Goal: Task Accomplishment & Management: Manage account settings

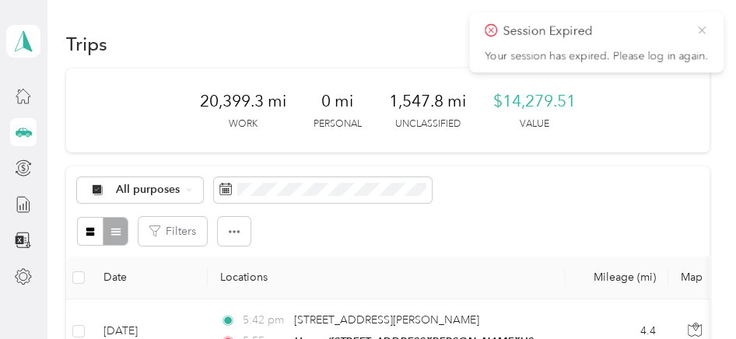
click at [700, 28] on icon at bounding box center [701, 29] width 7 height 7
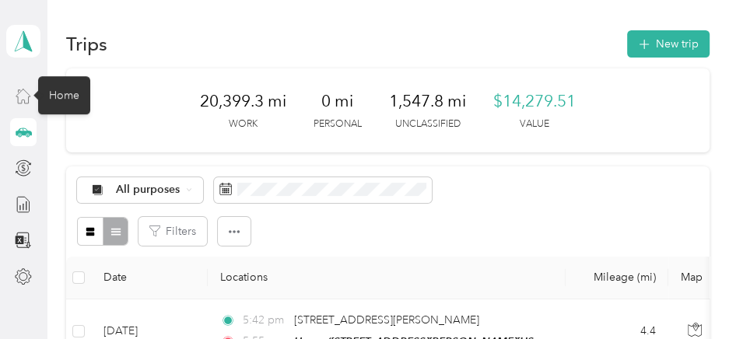
click at [27, 92] on icon at bounding box center [23, 95] width 17 height 17
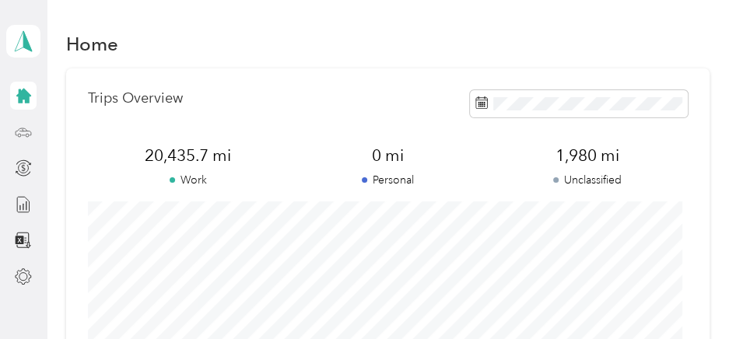
click at [27, 128] on icon at bounding box center [23, 132] width 17 height 17
click at [19, 131] on icon at bounding box center [23, 132] width 17 height 17
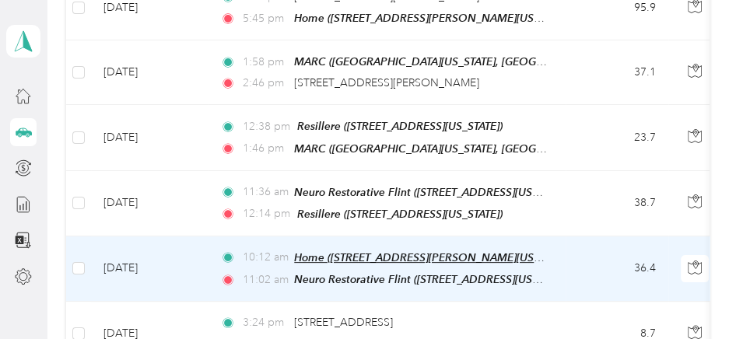
scroll to position [311, 0]
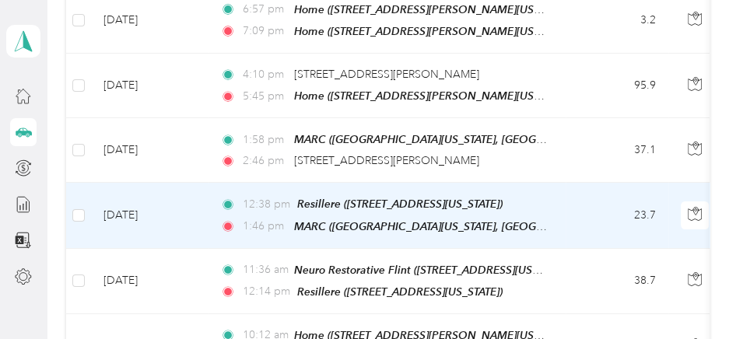
click at [196, 229] on td "Sep 30, 2025" at bounding box center [149, 215] width 117 height 65
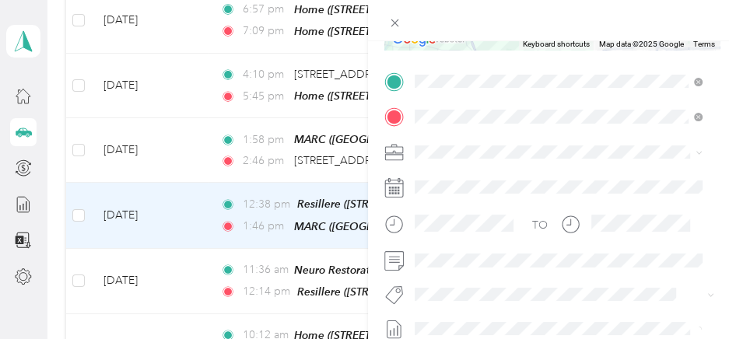
scroll to position [311, 0]
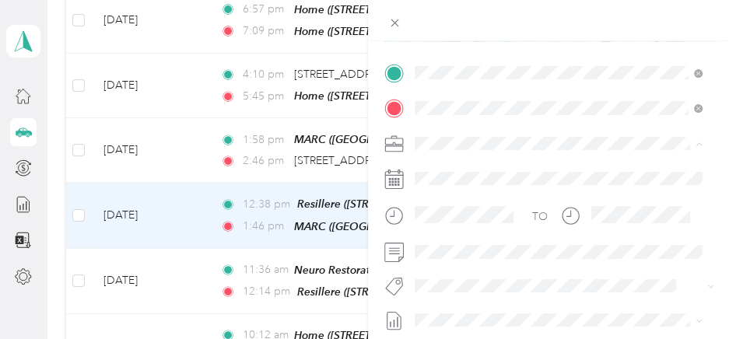
click at [451, 199] on span "[PERSON_NAME]" at bounding box center [463, 197] width 86 height 13
click at [450, 213] on span "Deenda Garland" at bounding box center [468, 220] width 75 height 14
click at [469, 195] on span "Jeremy Robertson" at bounding box center [468, 198] width 75 height 14
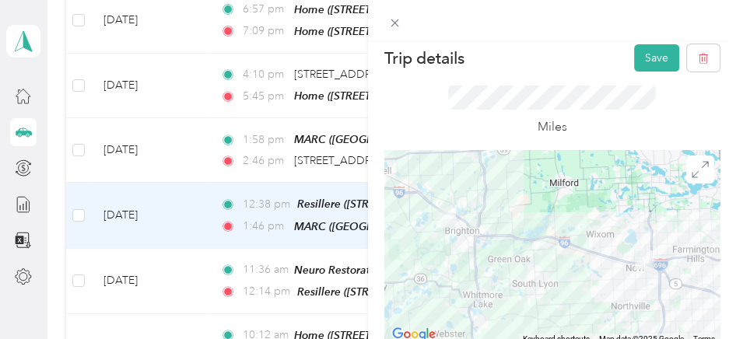
scroll to position [0, 0]
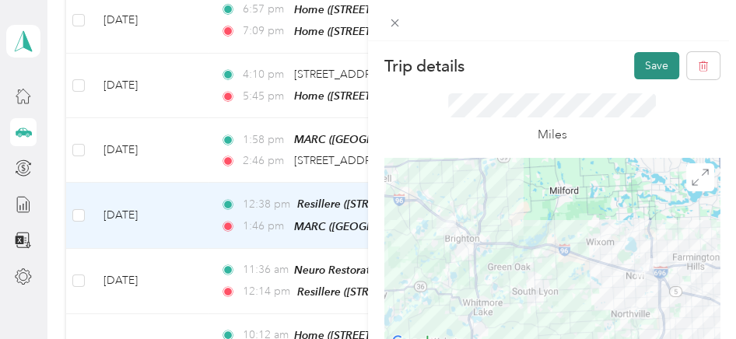
click at [643, 66] on button "Save" at bounding box center [656, 65] width 45 height 27
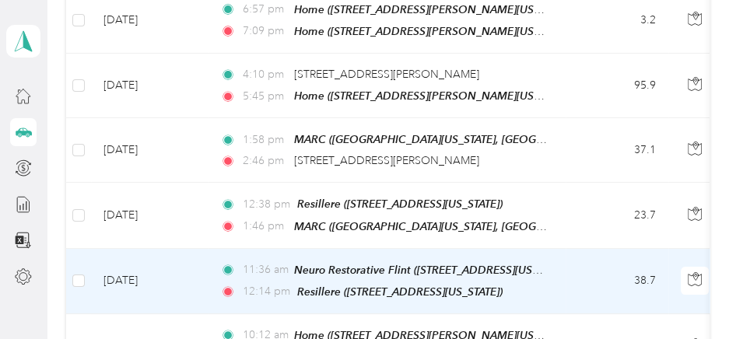
click at [176, 275] on td "Sep 30, 2025" at bounding box center [149, 281] width 117 height 65
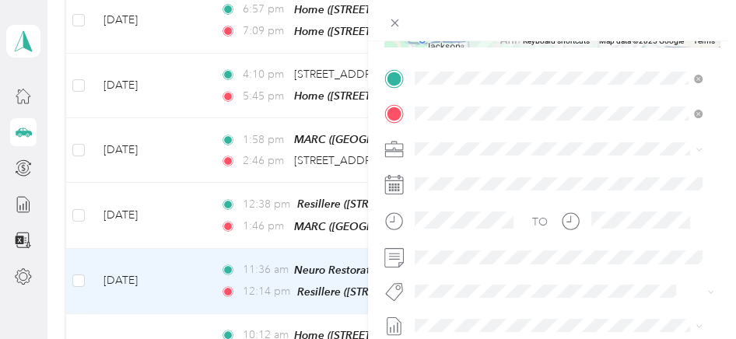
scroll to position [311, 0]
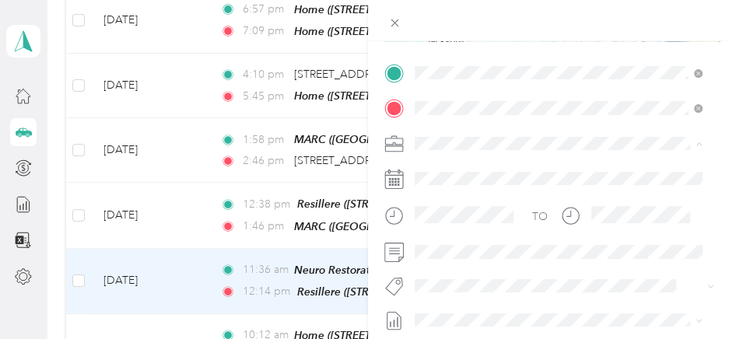
click at [455, 195] on div "[PERSON_NAME]" at bounding box center [558, 198] width 277 height 16
click at [466, 127] on span "Michael Beaudoin" at bounding box center [468, 130] width 75 height 14
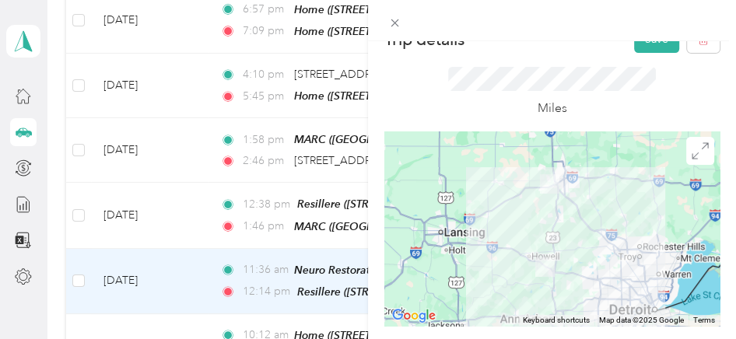
scroll to position [0, 0]
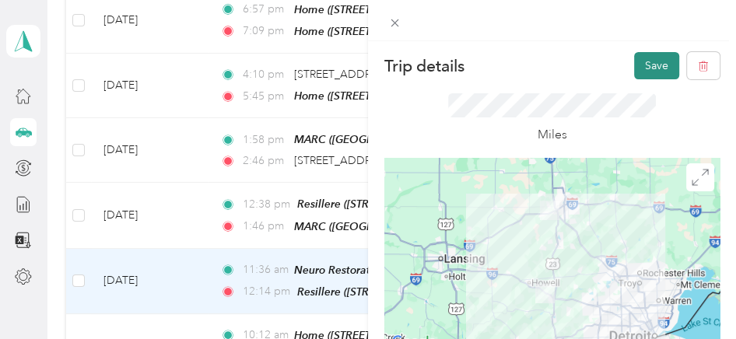
click at [634, 66] on button "Save" at bounding box center [656, 65] width 45 height 27
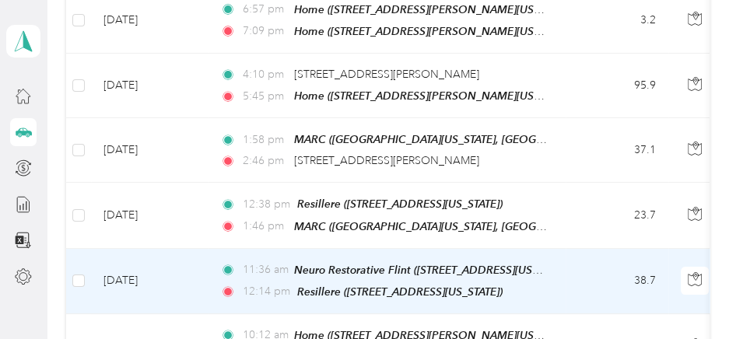
click at [194, 269] on td "Sep 30, 2025" at bounding box center [149, 281] width 117 height 65
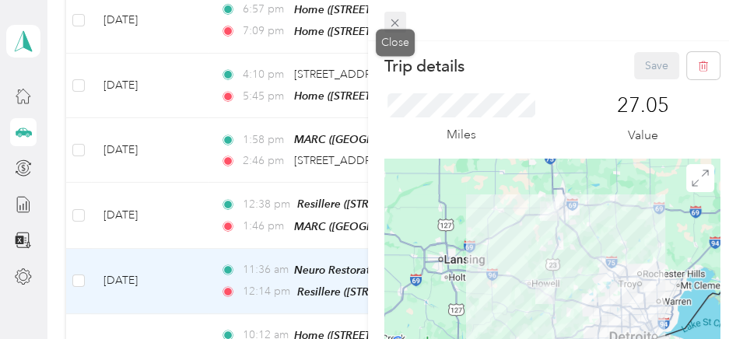
click at [400, 23] on icon at bounding box center [394, 22] width 13 height 13
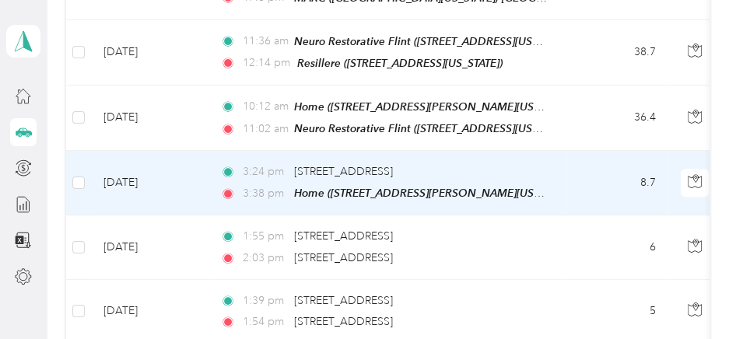
scroll to position [545, 0]
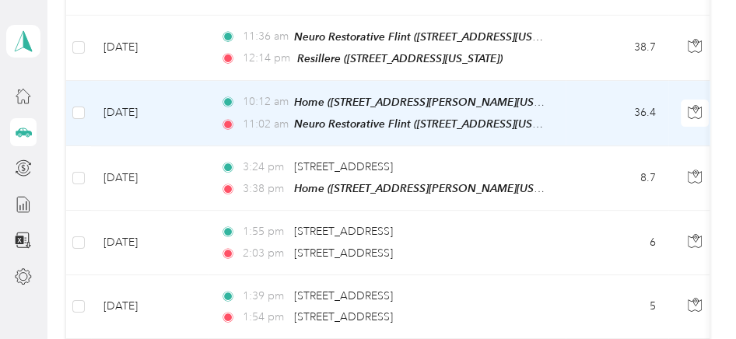
click at [199, 117] on td "Sep 30, 2025" at bounding box center [149, 113] width 117 height 65
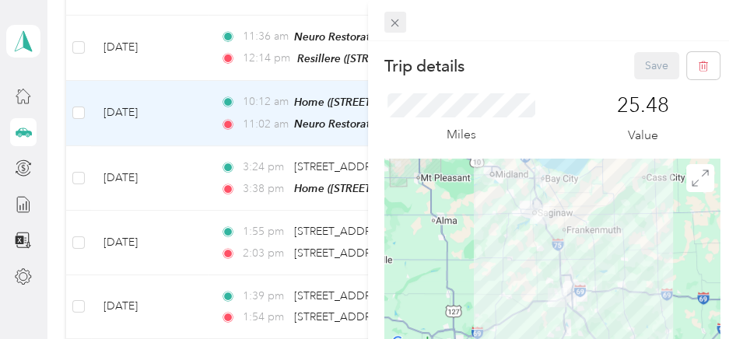
click at [396, 21] on icon at bounding box center [395, 23] width 8 height 8
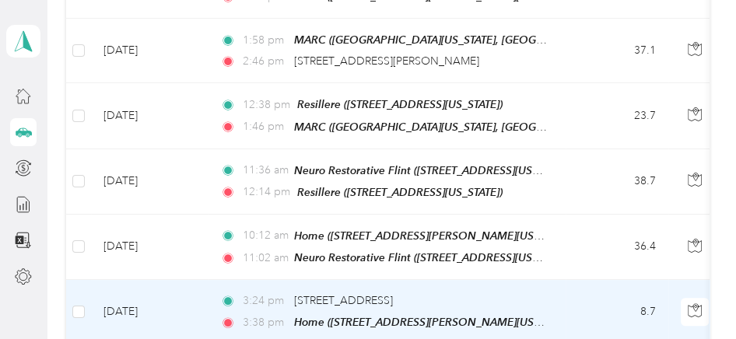
scroll to position [389, 0]
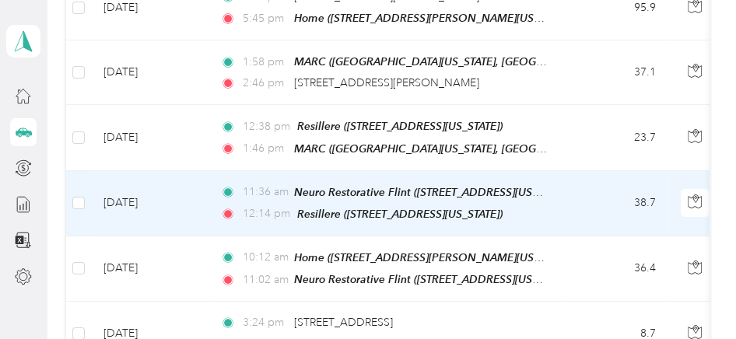
click at [195, 200] on td "Sep 30, 2025" at bounding box center [149, 203] width 117 height 65
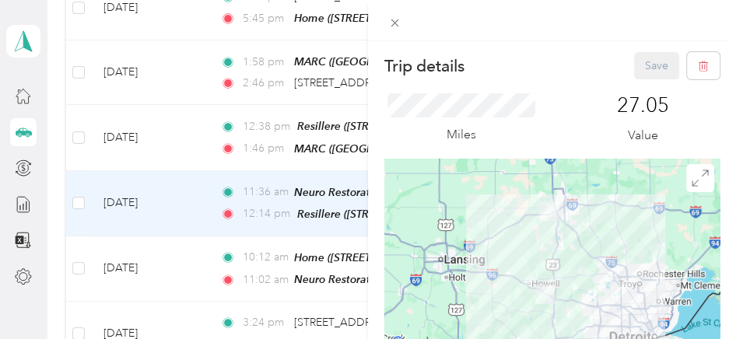
click at [194, 127] on div "Trip details Save This trip cannot be edited because it is either under review,…" at bounding box center [368, 169] width 736 height 339
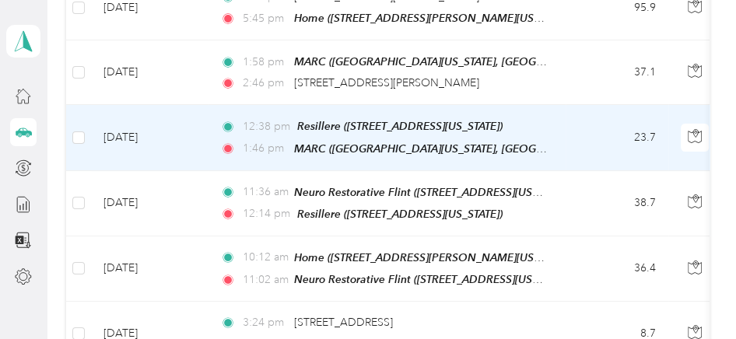
click at [194, 132] on td "Sep 30, 2025" at bounding box center [149, 137] width 117 height 65
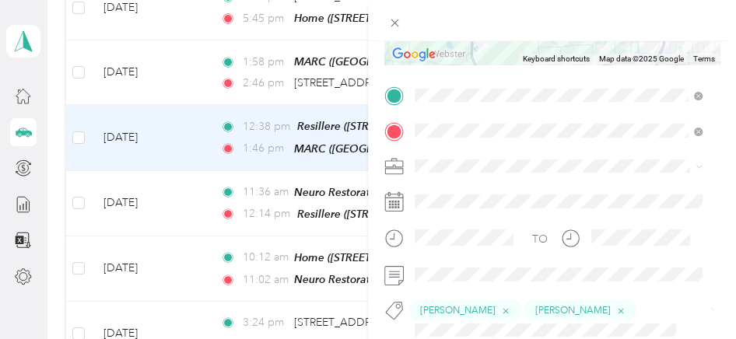
scroll to position [311, 0]
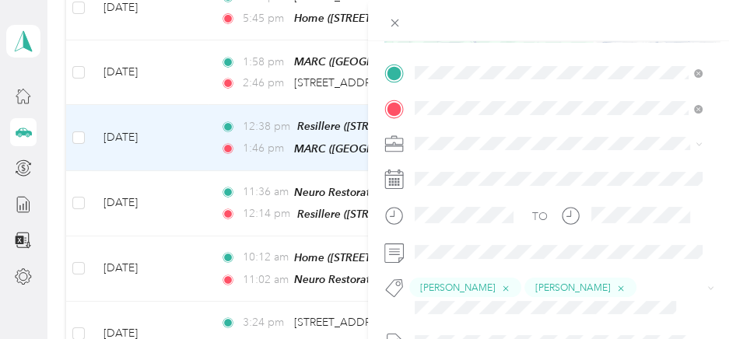
click at [195, 78] on div "Trip details Save This trip cannot be edited because it is either under review,…" at bounding box center [368, 169] width 736 height 339
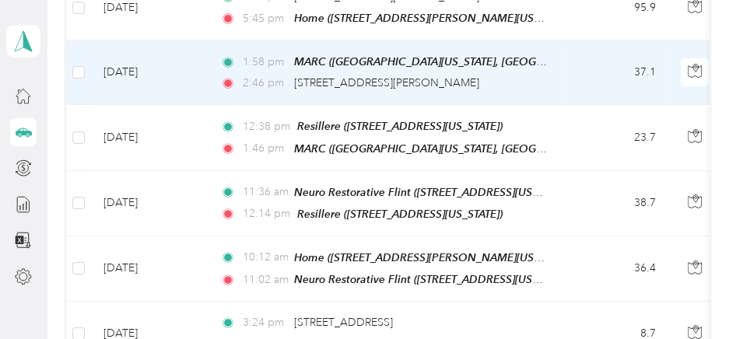
click at [195, 78] on td "Sep 30, 2025" at bounding box center [149, 72] width 117 height 65
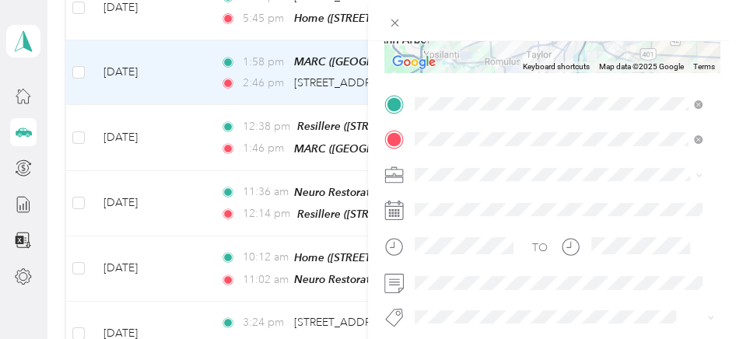
scroll to position [311, 0]
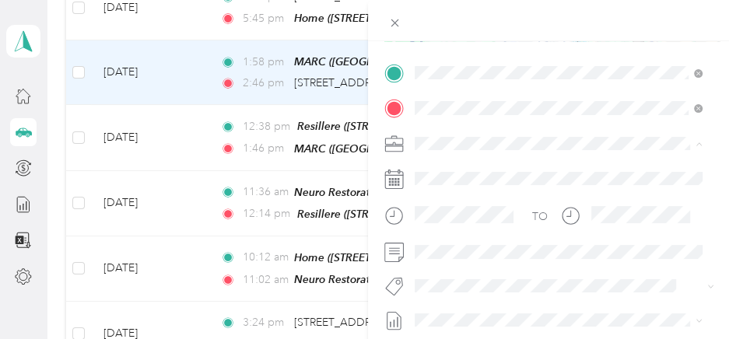
click at [444, 199] on div "[PERSON_NAME]" at bounding box center [558, 198] width 277 height 16
click at [472, 186] on span "Keba Watson" at bounding box center [468, 190] width 75 height 14
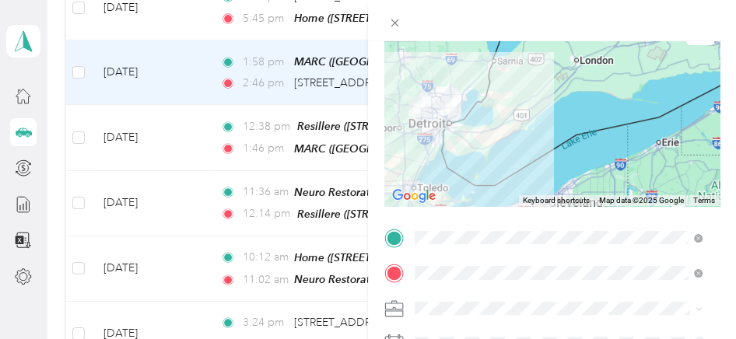
scroll to position [0, 0]
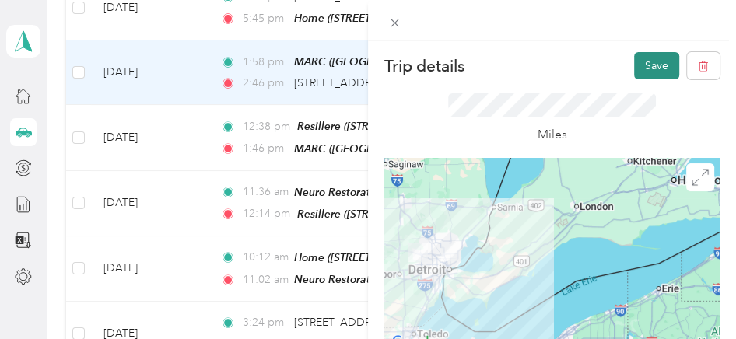
click at [648, 60] on button "Save" at bounding box center [656, 65] width 45 height 27
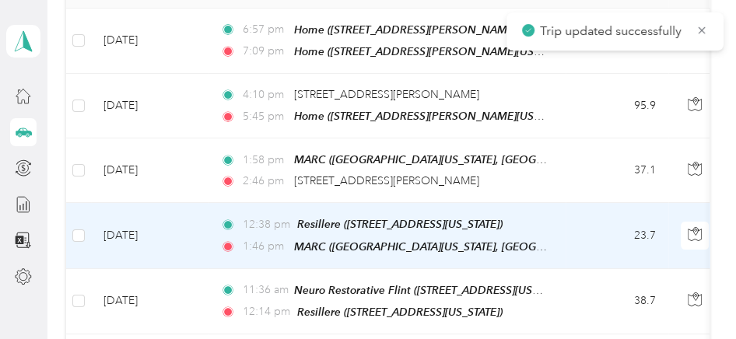
scroll to position [233, 0]
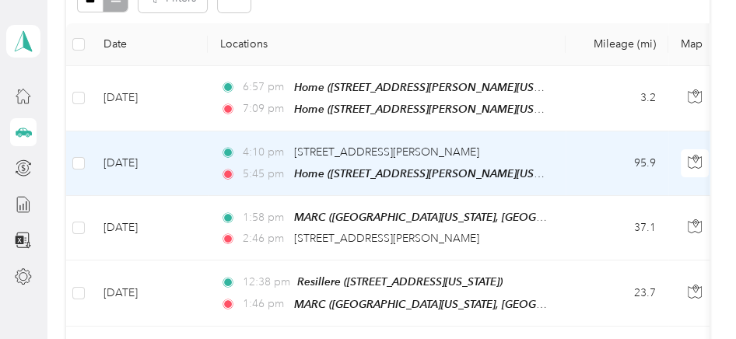
click at [554, 154] on td "4:10 pm 27550 Schoenherr Rd, Warren, MI 48088, USA 5:45 pm Home (1424 Lamont St…" at bounding box center [387, 164] width 358 height 65
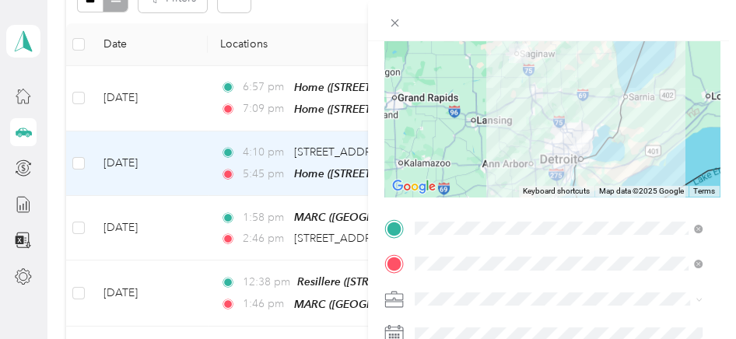
scroll to position [233, 0]
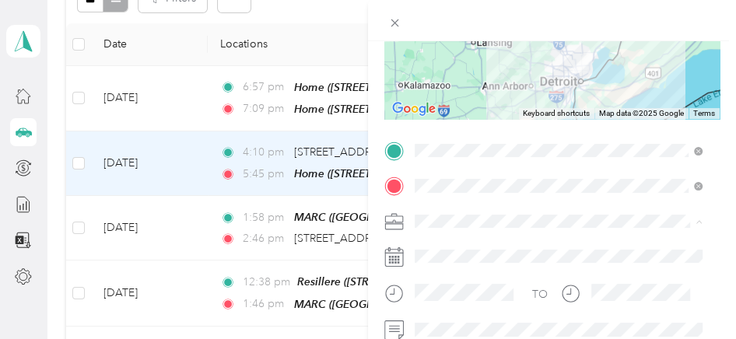
click at [439, 58] on span "[PERSON_NAME]" at bounding box center [463, 57] width 86 height 13
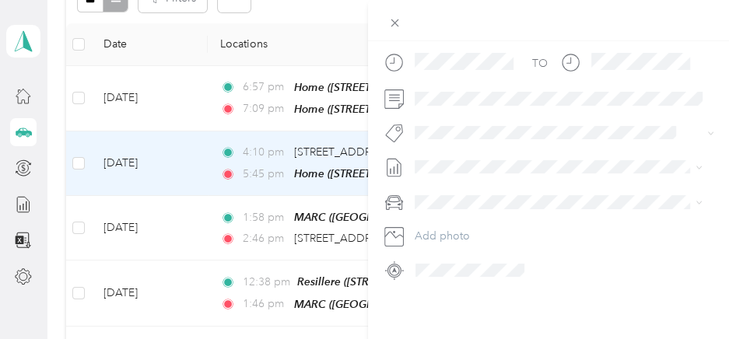
scroll to position [467, 0]
click at [479, 271] on span "Keba Watson" at bounding box center [468, 277] width 75 height 14
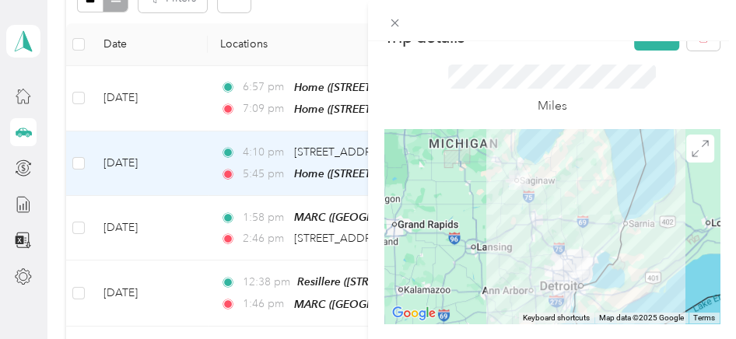
scroll to position [0, 0]
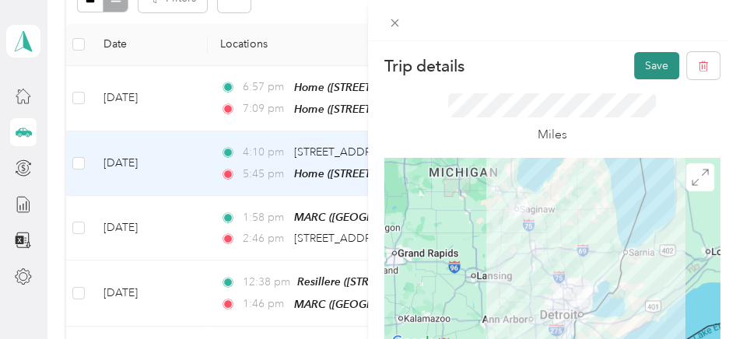
click at [650, 63] on button "Save" at bounding box center [656, 65] width 45 height 27
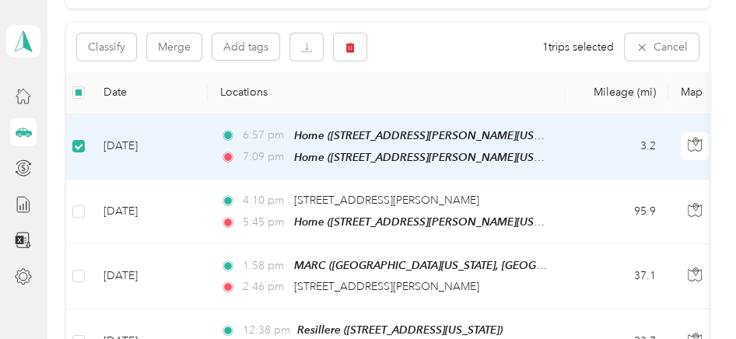
scroll to position [114, 0]
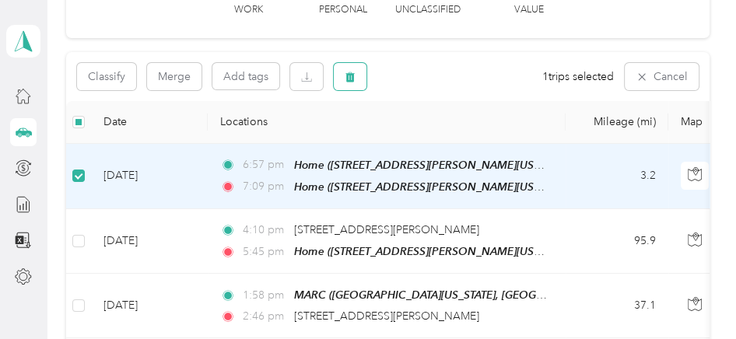
click at [352, 75] on icon "button" at bounding box center [350, 77] width 9 height 10
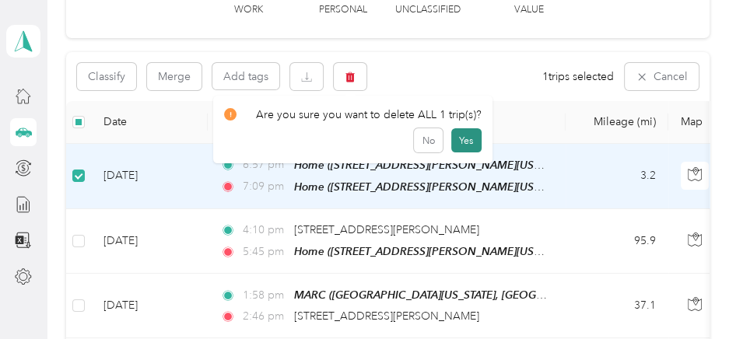
click at [461, 142] on button "Yes" at bounding box center [466, 140] width 30 height 25
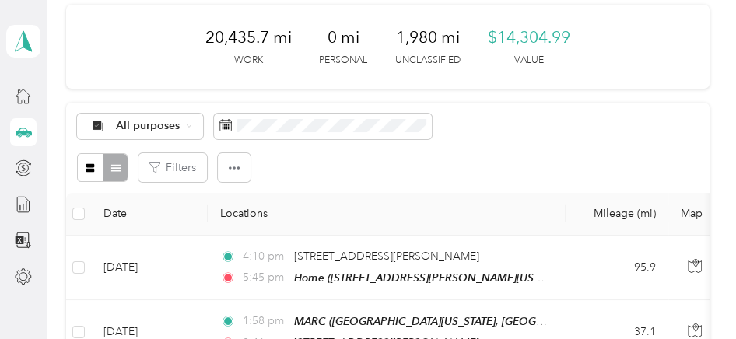
scroll to position [0, 0]
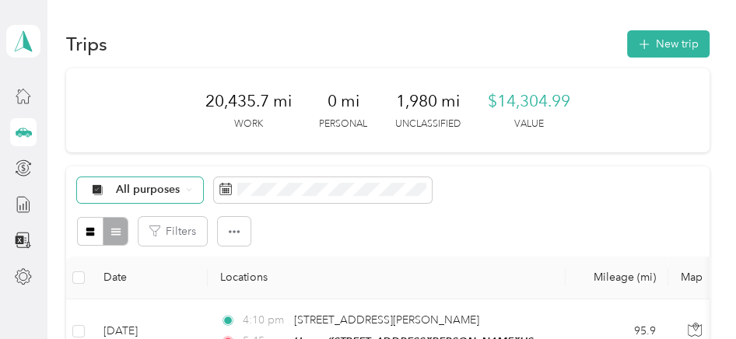
click at [153, 184] on span "All purposes" at bounding box center [148, 189] width 65 height 11
click at [133, 51] on span "[PERSON_NAME]" at bounding box center [162, 50] width 92 height 16
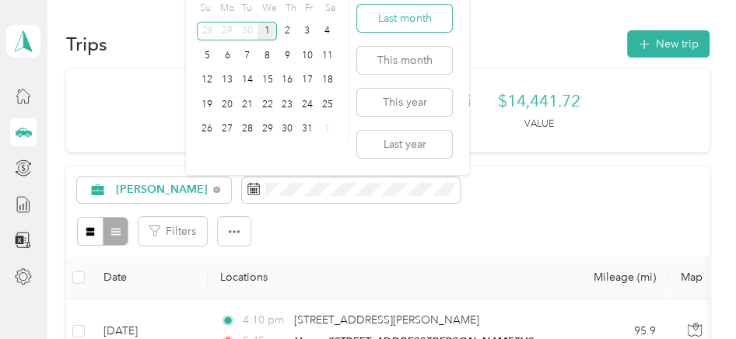
click at [395, 19] on button "Last month" at bounding box center [404, 18] width 95 height 27
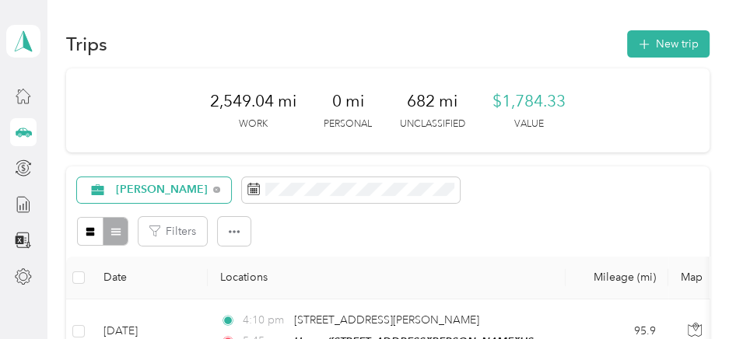
click at [111, 188] on span "[PERSON_NAME]" at bounding box center [148, 190] width 120 height 12
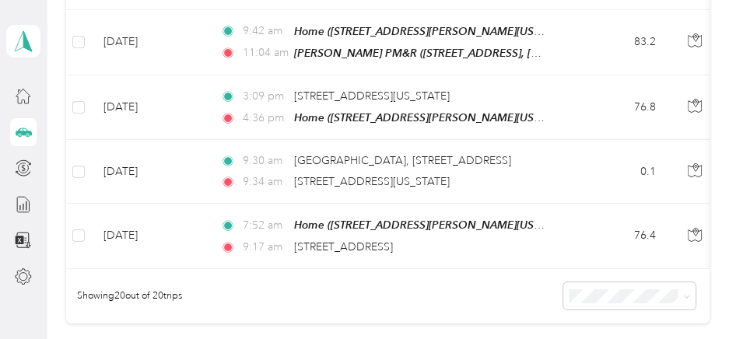
scroll to position [1323, 0]
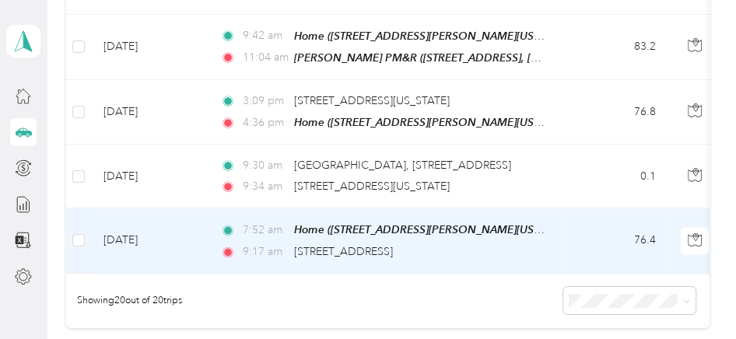
click at [204, 216] on td "Sep 12, 2025" at bounding box center [149, 241] width 117 height 65
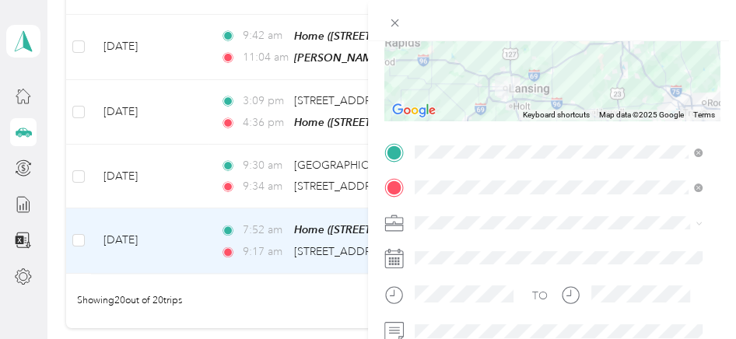
scroll to position [233, 0]
click at [448, 53] on span "[PERSON_NAME]" at bounding box center [463, 57] width 86 height 13
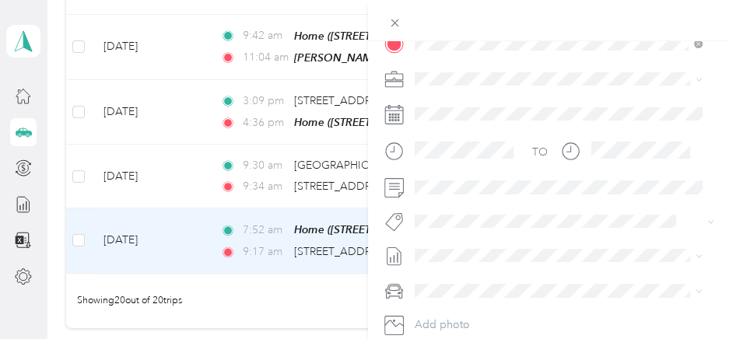
scroll to position [389, 0]
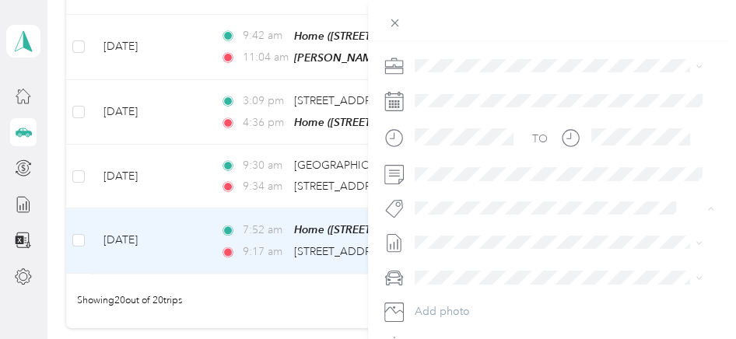
click at [461, 111] on span "Administration" at bounding box center [463, 112] width 64 height 14
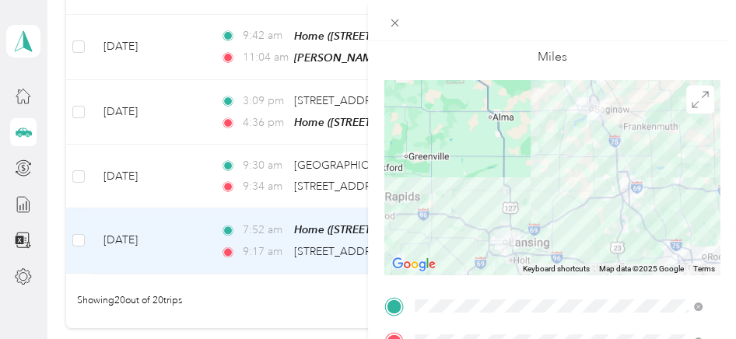
scroll to position [0, 0]
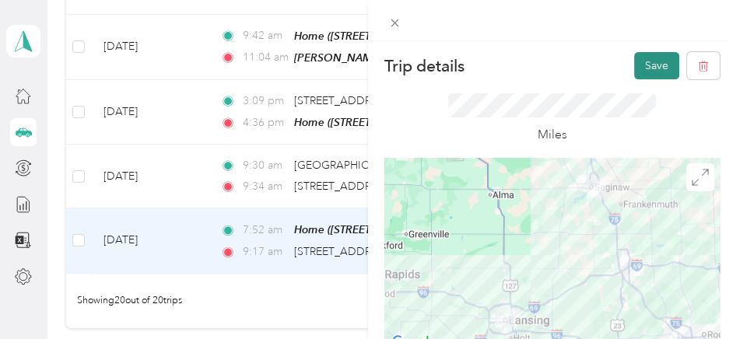
click at [641, 65] on button "Save" at bounding box center [656, 65] width 45 height 27
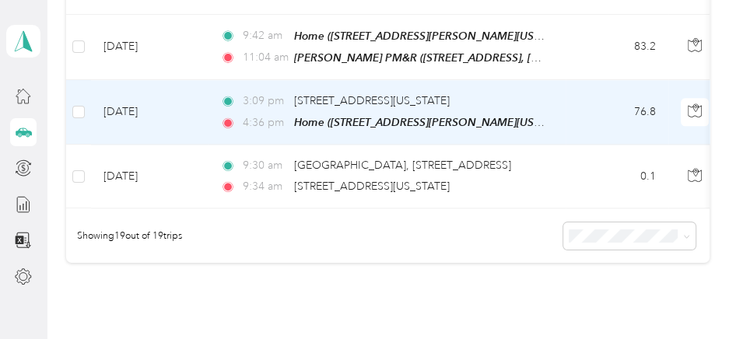
click at [190, 96] on td "Sep 12, 2025" at bounding box center [149, 112] width 117 height 65
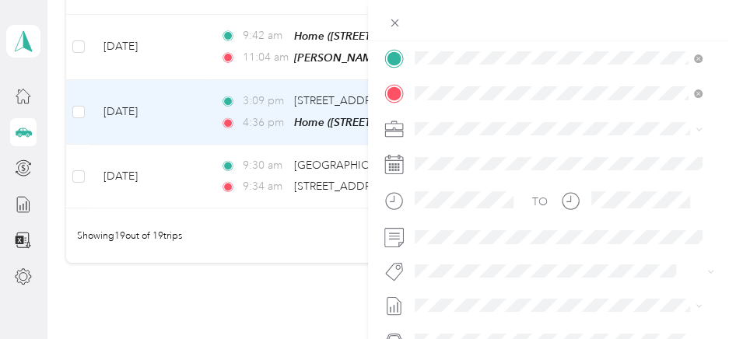
scroll to position [389, 0]
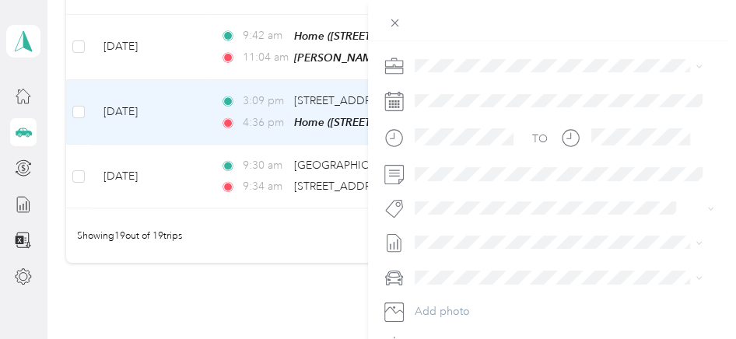
click at [440, 121] on span "[PERSON_NAME]" at bounding box center [463, 119] width 86 height 13
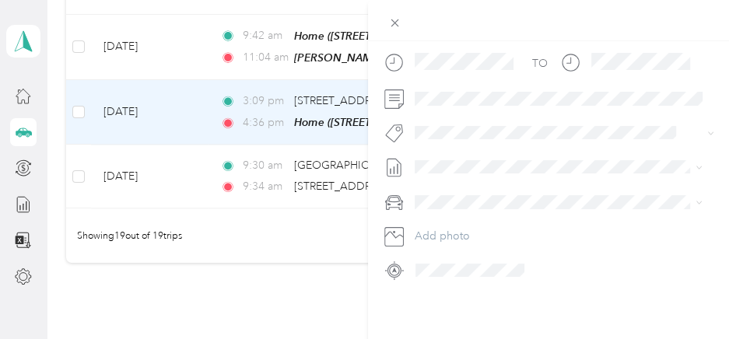
scroll to position [475, 0]
click at [455, 270] on button "Administration" at bounding box center [463, 267] width 86 height 19
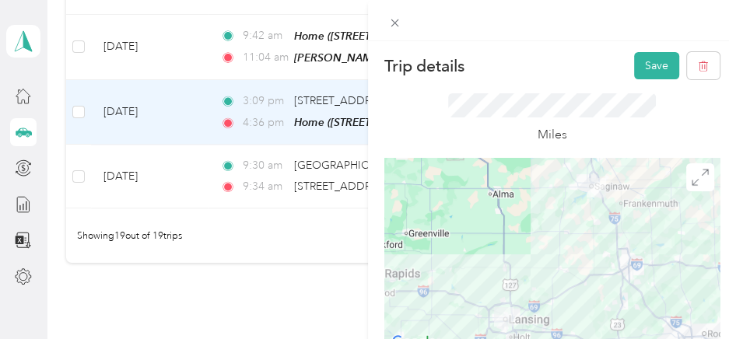
scroll to position [0, 0]
click at [653, 60] on button "Save" at bounding box center [656, 65] width 45 height 27
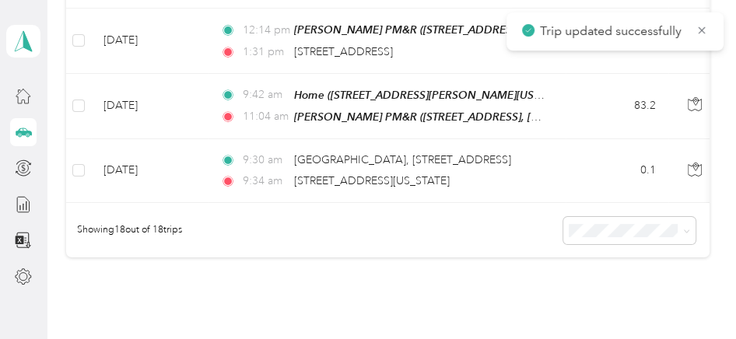
scroll to position [1245, 0]
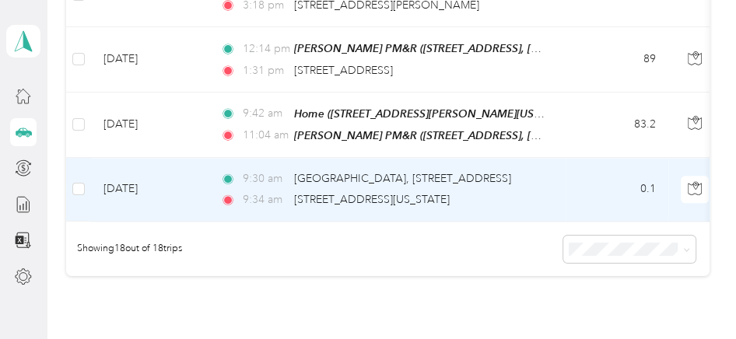
click at [184, 162] on td "Sep 12, 2025" at bounding box center [149, 190] width 117 height 64
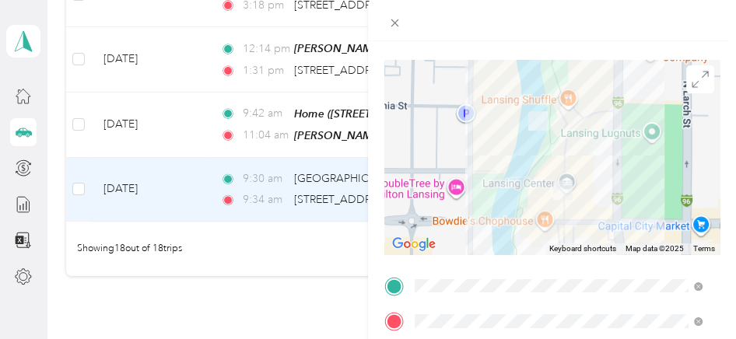
scroll to position [233, 0]
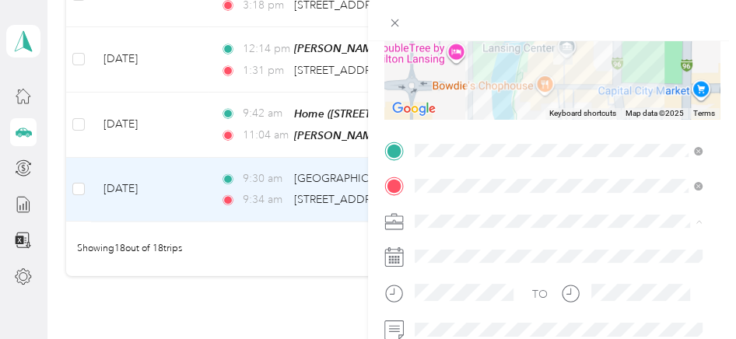
click at [440, 54] on span "[PERSON_NAME]" at bounding box center [463, 57] width 86 height 13
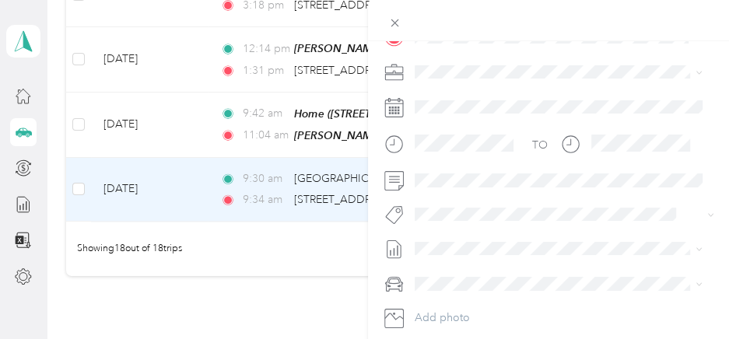
scroll to position [467, 0]
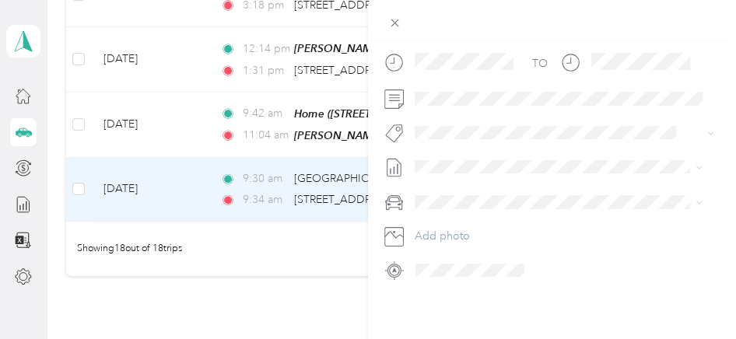
click at [440, 273] on span "Administration" at bounding box center [463, 277] width 64 height 14
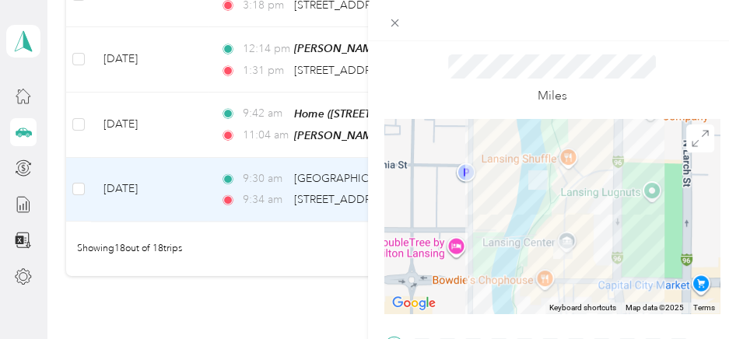
scroll to position [0, 0]
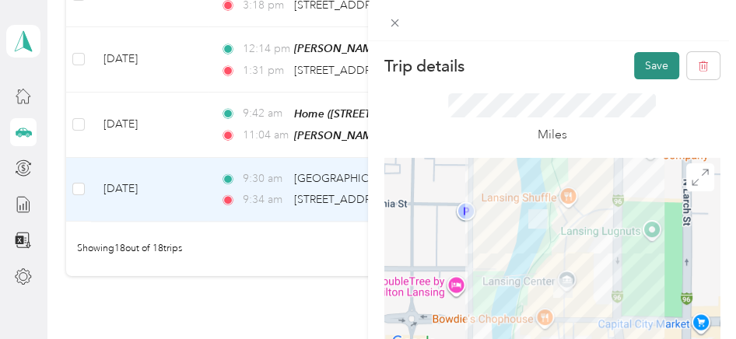
click at [642, 64] on button "Save" at bounding box center [656, 65] width 45 height 27
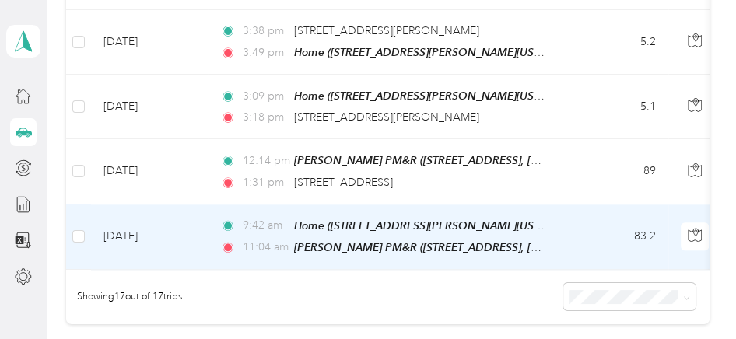
scroll to position [1166, 0]
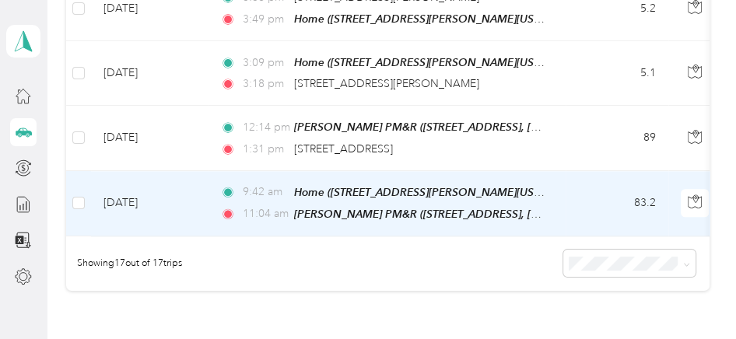
click at [181, 194] on td "Sep 17, 2025" at bounding box center [149, 203] width 117 height 65
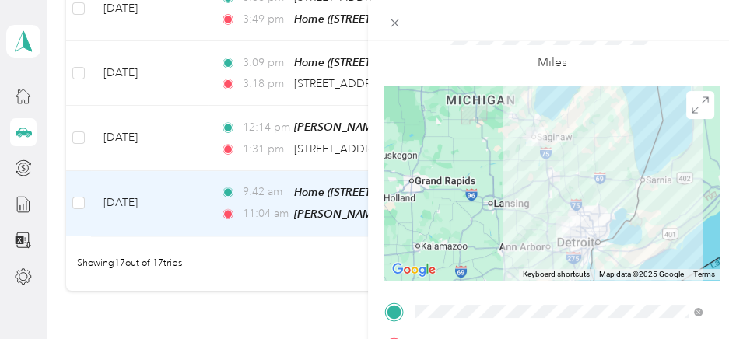
scroll to position [233, 0]
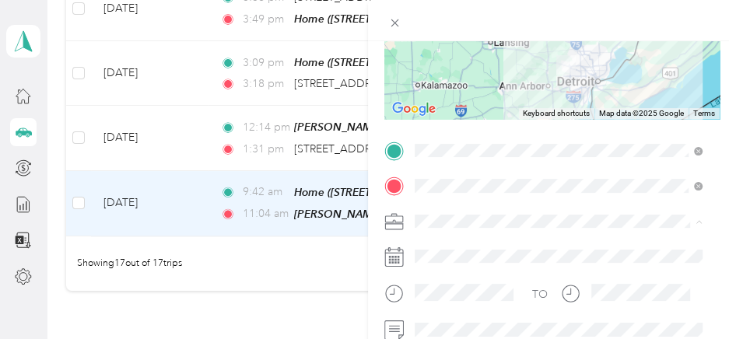
click at [443, 54] on span "[PERSON_NAME]" at bounding box center [463, 57] width 86 height 13
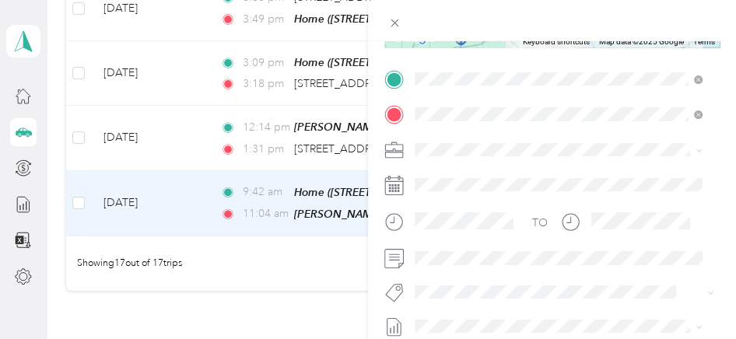
scroll to position [467, 0]
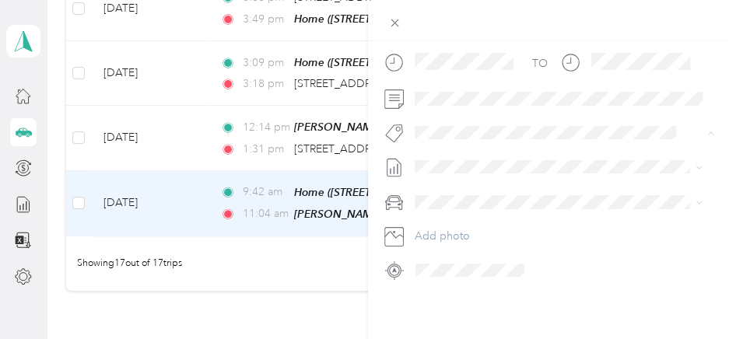
click at [458, 186] on span "Kenneth Judge" at bounding box center [468, 188] width 75 height 14
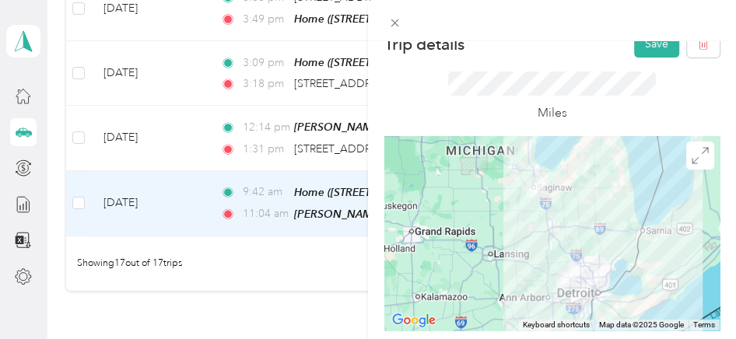
scroll to position [0, 0]
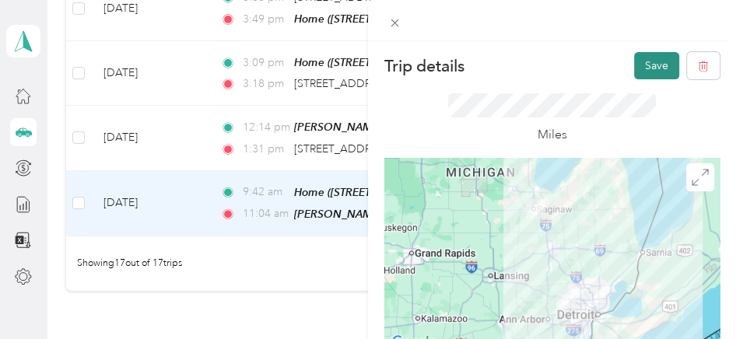
click at [634, 62] on button "Save" at bounding box center [656, 65] width 45 height 27
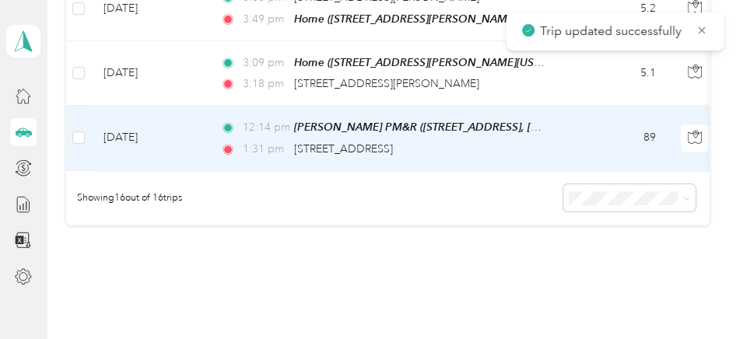
click at [195, 117] on td "Sep 17, 2025" at bounding box center [149, 138] width 117 height 65
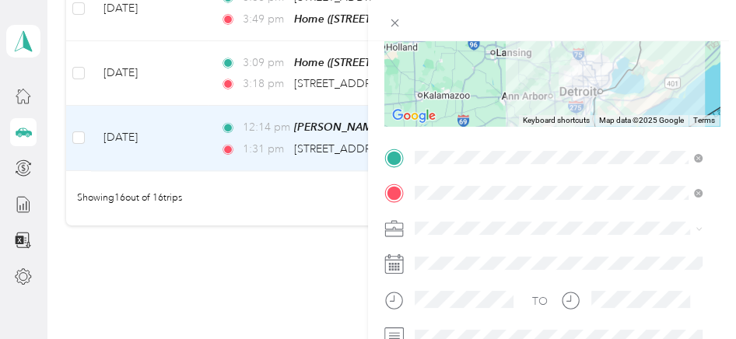
scroll to position [311, 0]
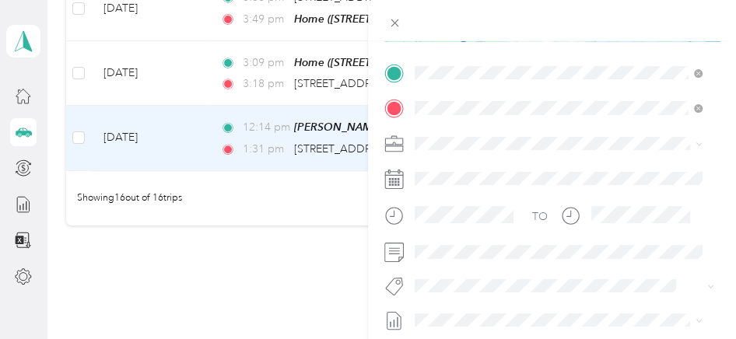
click at [440, 193] on span "[PERSON_NAME]" at bounding box center [463, 195] width 86 height 13
click at [488, 228] on span "Kenneth Judge" at bounding box center [468, 229] width 75 height 14
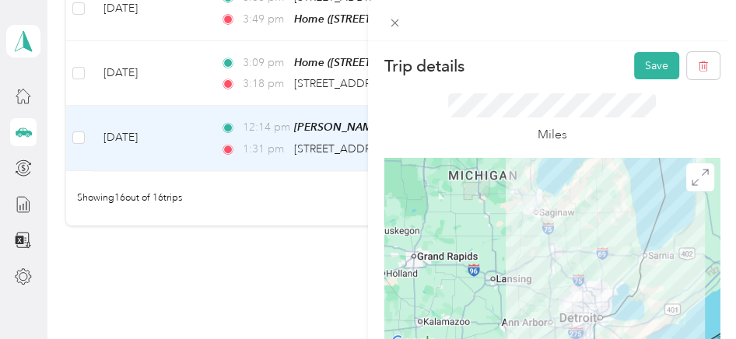
scroll to position [0, 0]
click at [640, 67] on button "Save" at bounding box center [656, 65] width 45 height 27
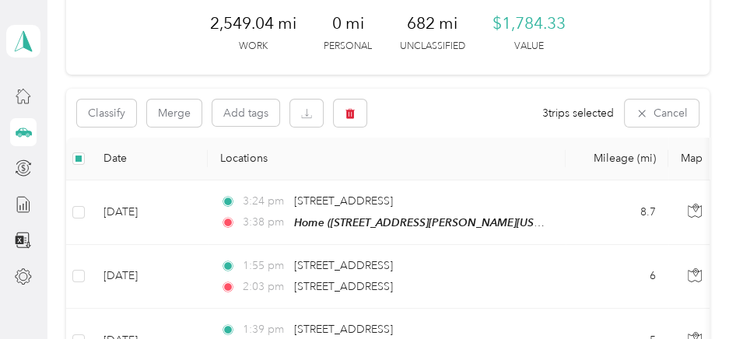
scroll to position [36, 0]
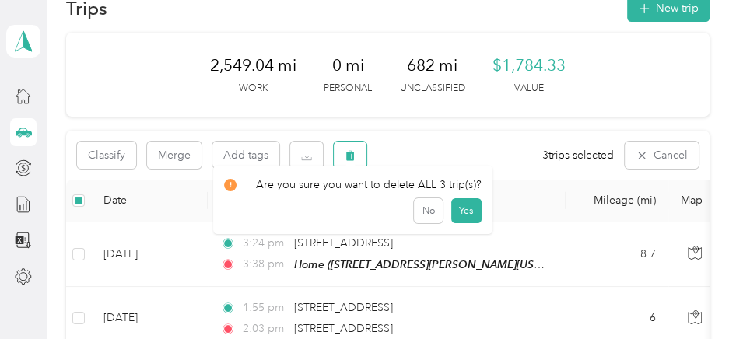
click at [354, 154] on icon "button" at bounding box center [350, 155] width 9 height 10
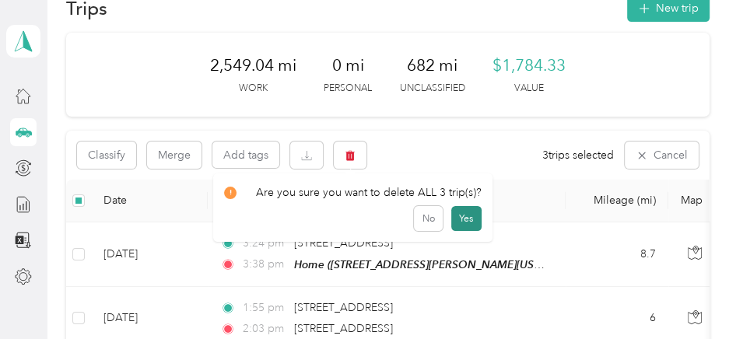
click at [459, 216] on button "Yes" at bounding box center [466, 218] width 30 height 25
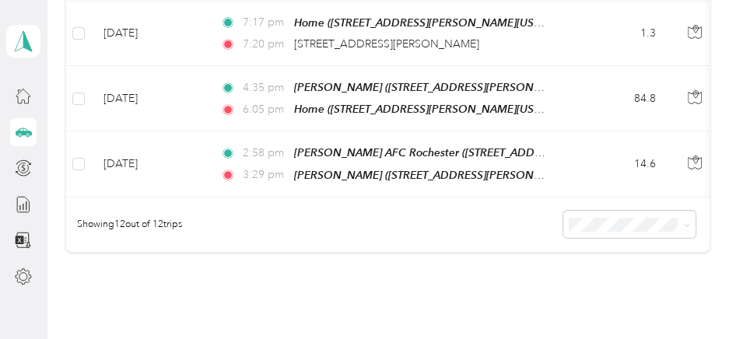
scroll to position [892, 0]
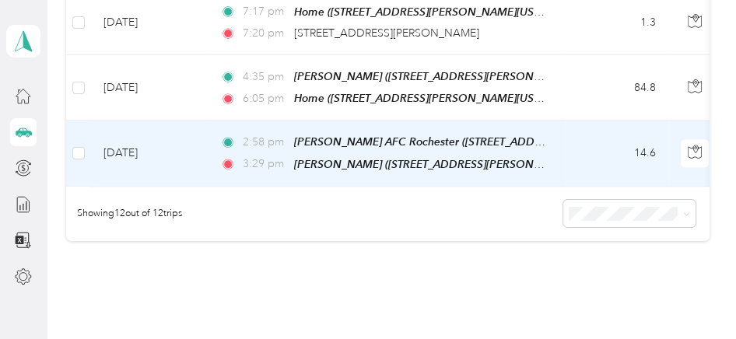
click at [191, 149] on td "[DATE]" at bounding box center [149, 153] width 117 height 65
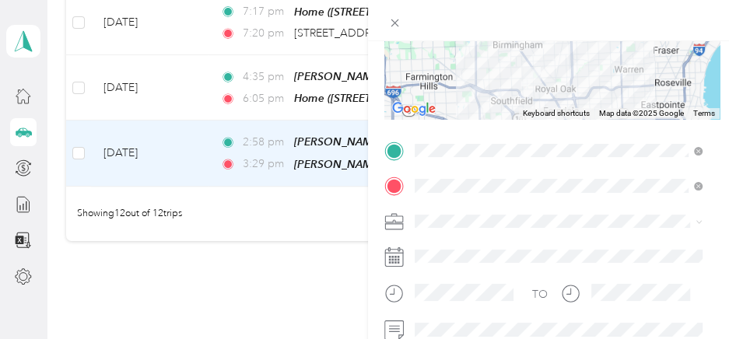
scroll to position [311, 0]
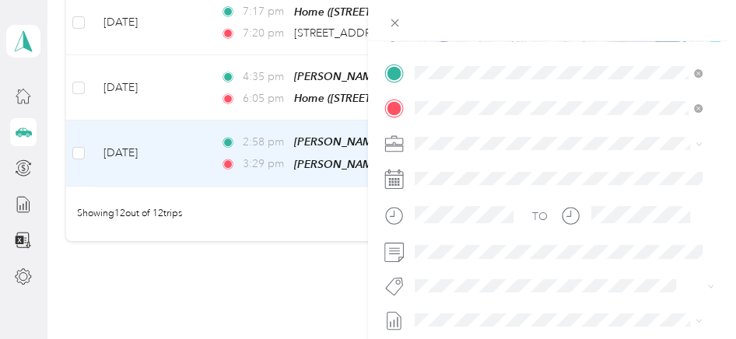
click at [451, 196] on span "[PERSON_NAME]" at bounding box center [463, 197] width 86 height 13
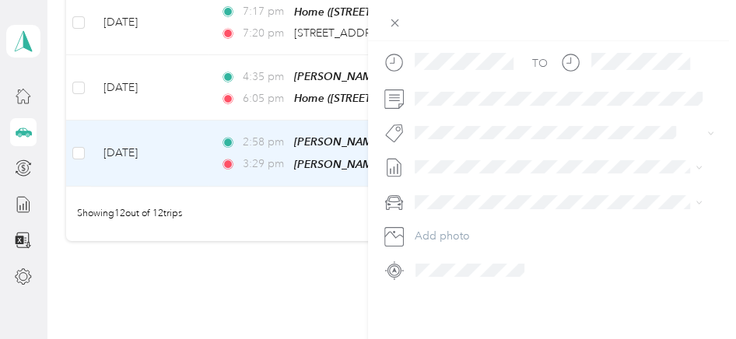
scroll to position [467, 0]
click at [458, 186] on span "Corwin Derocher" at bounding box center [468, 188] width 75 height 14
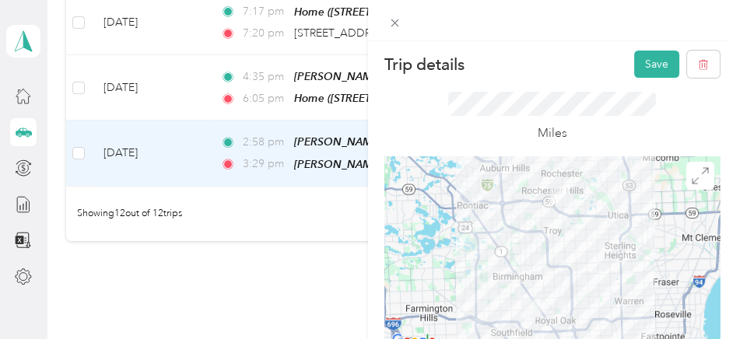
scroll to position [0, 0]
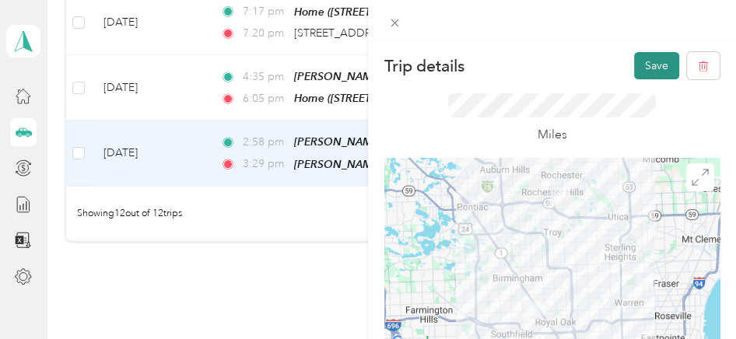
click at [646, 65] on button "Save" at bounding box center [656, 65] width 45 height 27
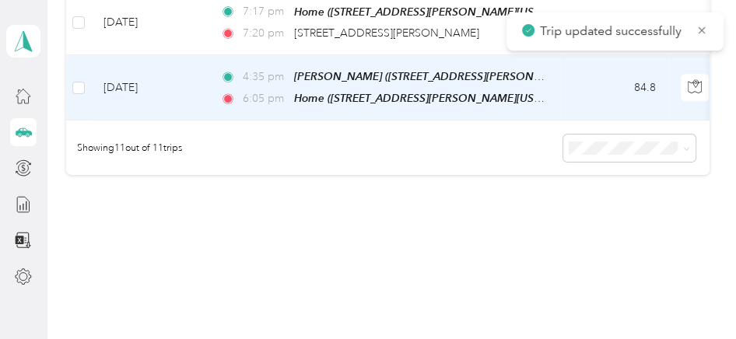
click at [586, 81] on td "84.8" at bounding box center [617, 87] width 103 height 65
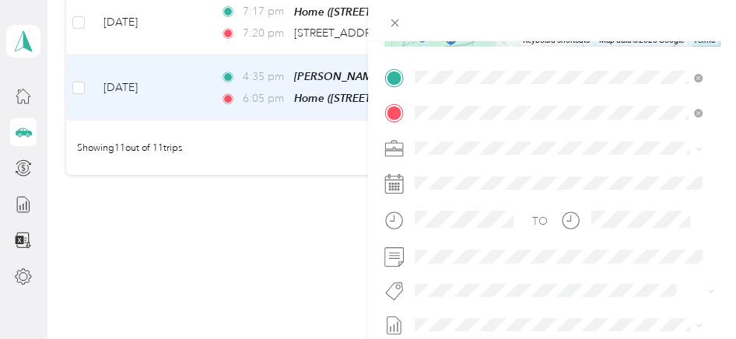
scroll to position [311, 0]
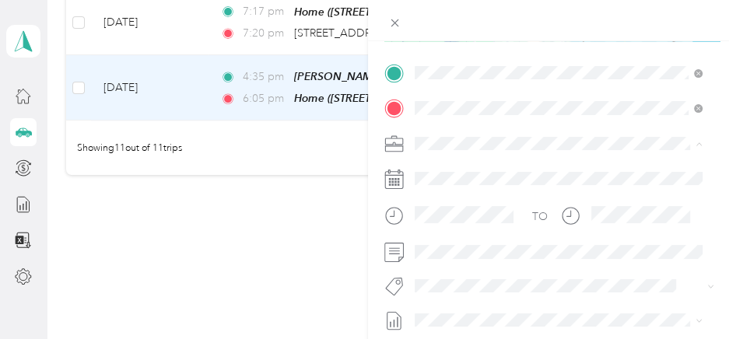
click at [438, 195] on span "[PERSON_NAME]" at bounding box center [463, 197] width 86 height 13
click at [458, 258] on span "Corwin Derocher" at bounding box center [468, 258] width 75 height 14
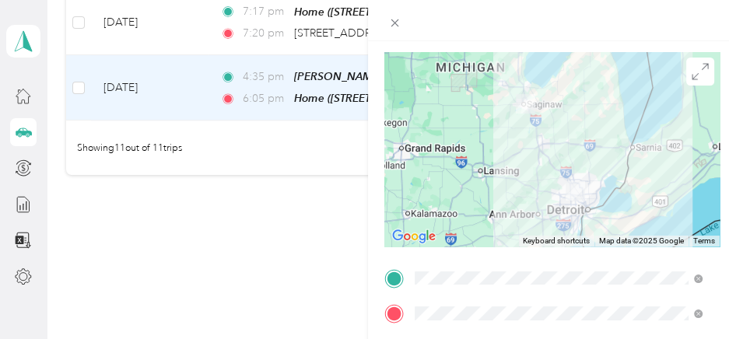
scroll to position [0, 0]
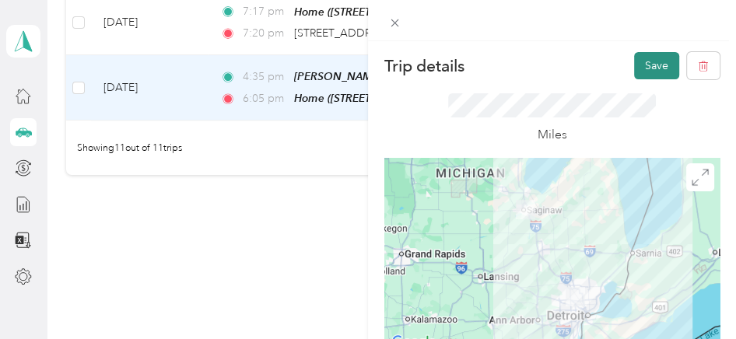
click at [634, 62] on button "Save" at bounding box center [656, 65] width 45 height 27
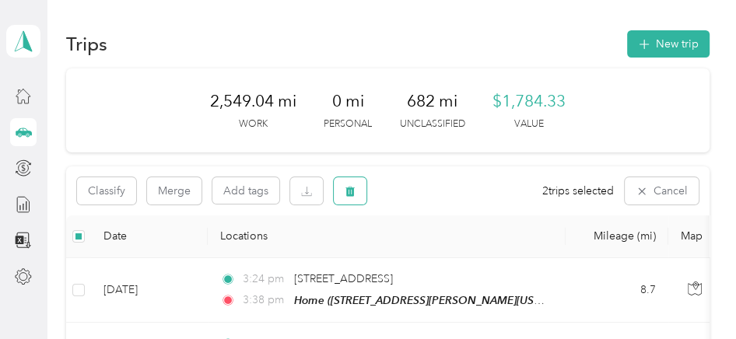
click at [349, 188] on icon "button" at bounding box center [350, 191] width 9 height 10
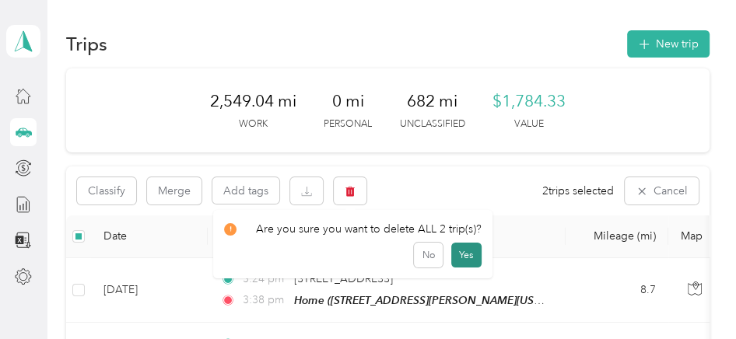
click at [468, 253] on button "Yes" at bounding box center [466, 255] width 30 height 25
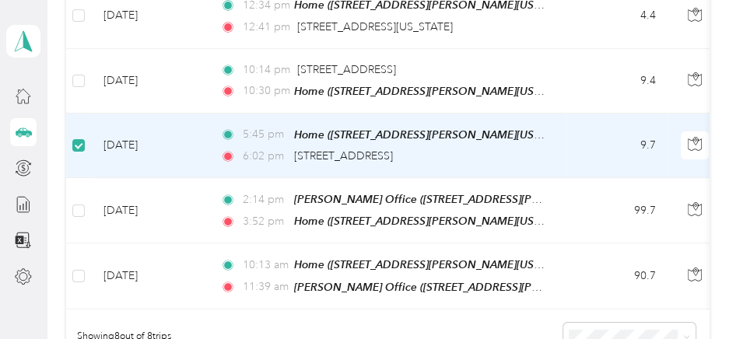
scroll to position [426, 0]
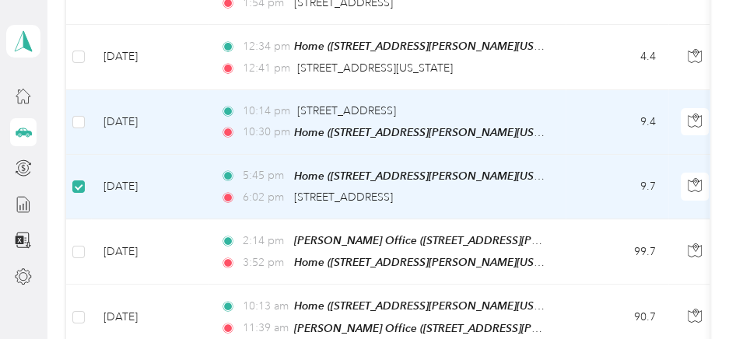
click at [82, 108] on td at bounding box center [78, 122] width 25 height 65
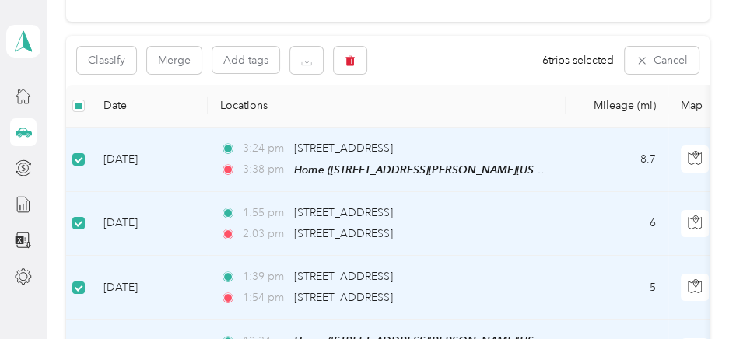
scroll to position [0, 0]
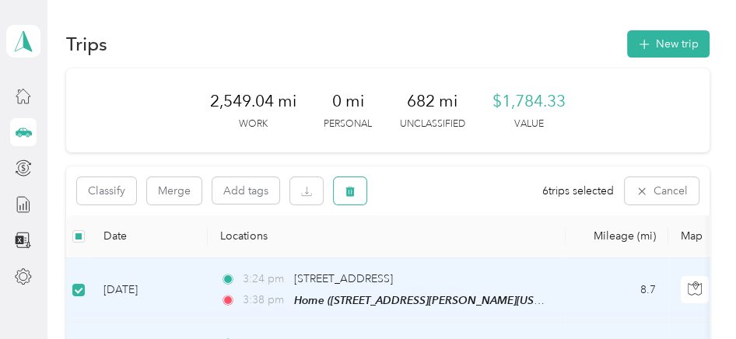
click at [356, 190] on button "button" at bounding box center [350, 190] width 33 height 27
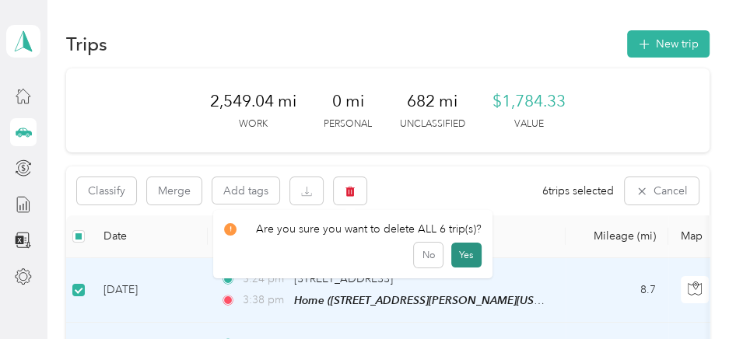
click at [458, 252] on button "Yes" at bounding box center [466, 255] width 30 height 25
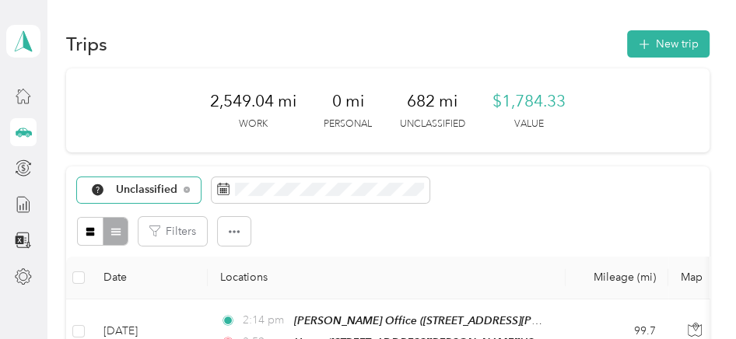
click at [150, 184] on span "Unclassified" at bounding box center [147, 189] width 62 height 11
click at [130, 55] on li "[PERSON_NAME]" at bounding box center [148, 53] width 142 height 27
